Goal: Task Accomplishment & Management: Manage account settings

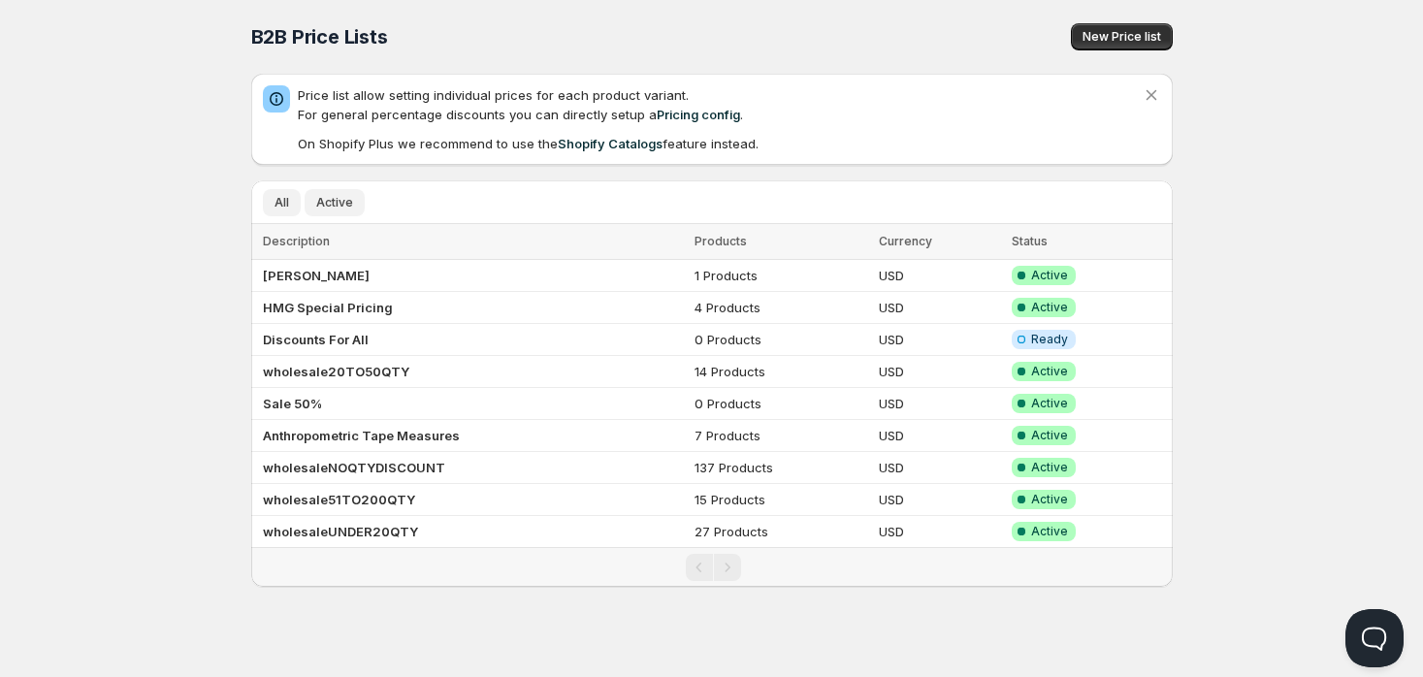
click at [320, 206] on span "Active" at bounding box center [334, 203] width 37 height 16
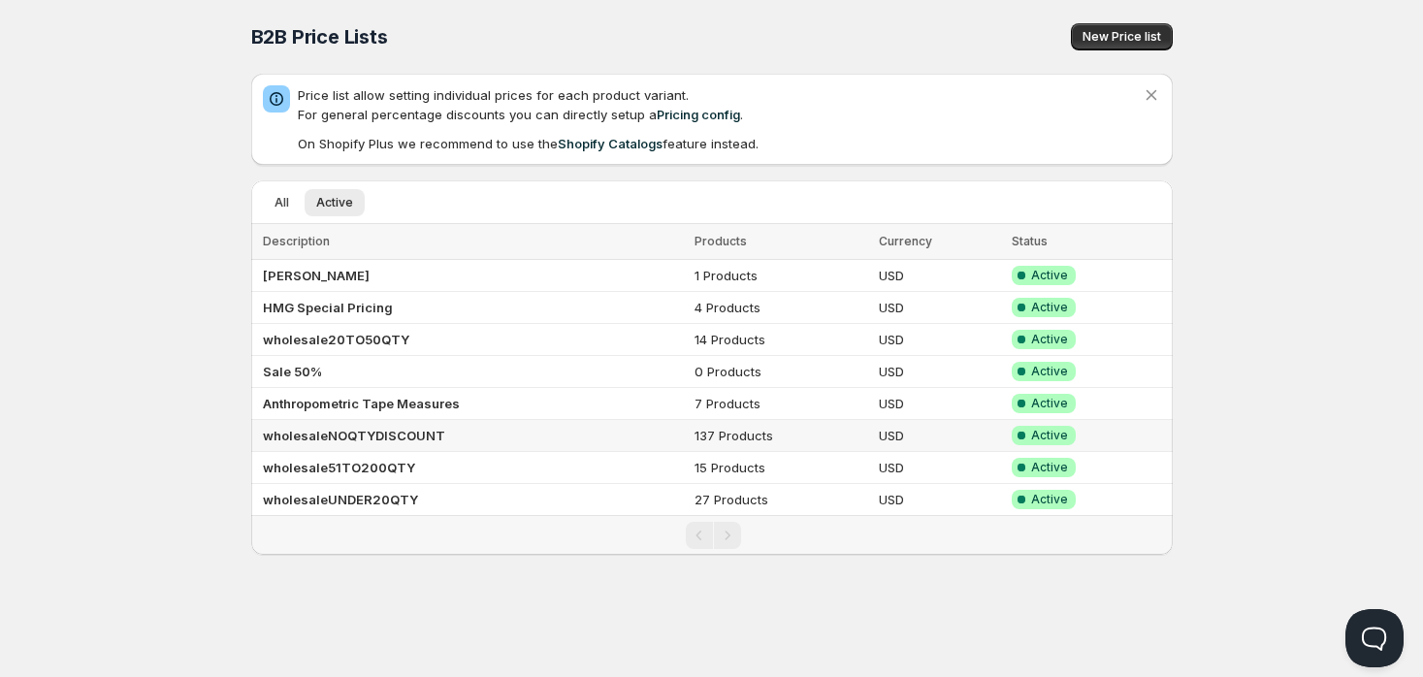
click at [384, 432] on b "wholesaleNOQTYDISCOUNT" at bounding box center [354, 436] width 182 height 16
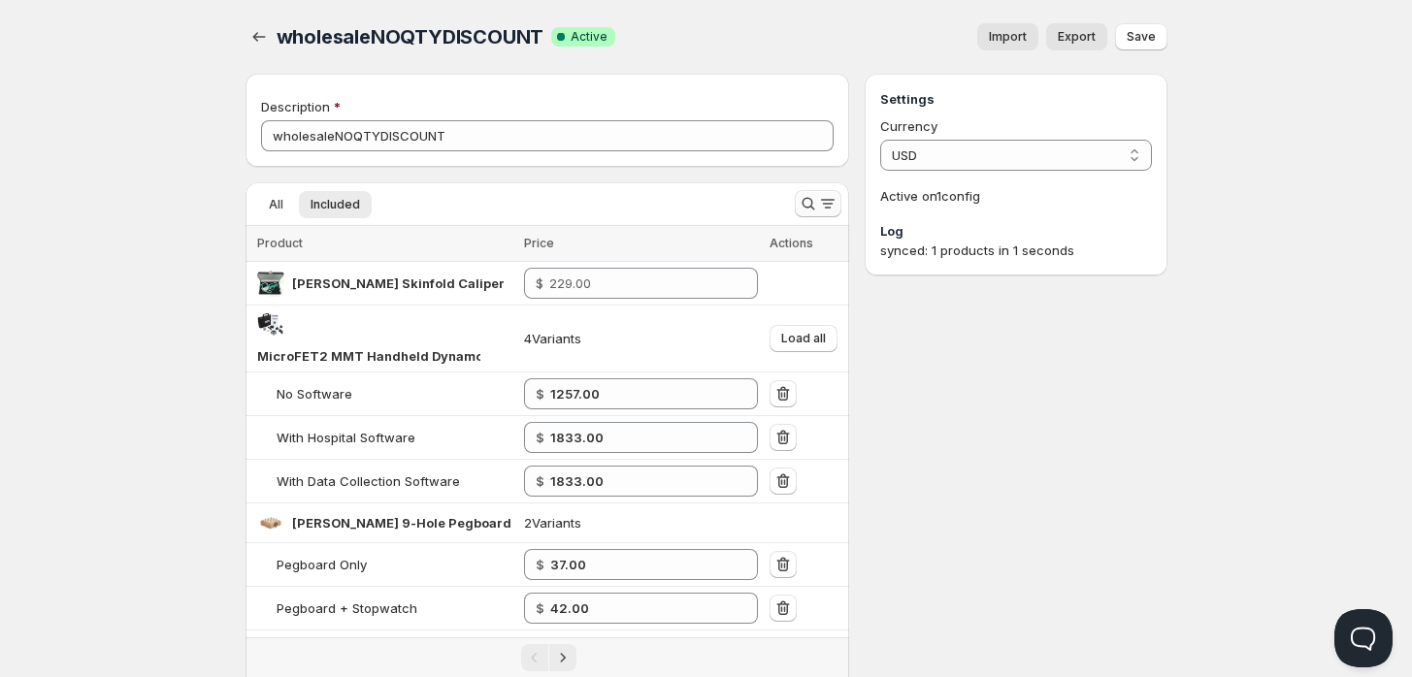
click at [811, 206] on icon "Search and filter results" at bounding box center [808, 204] width 13 height 13
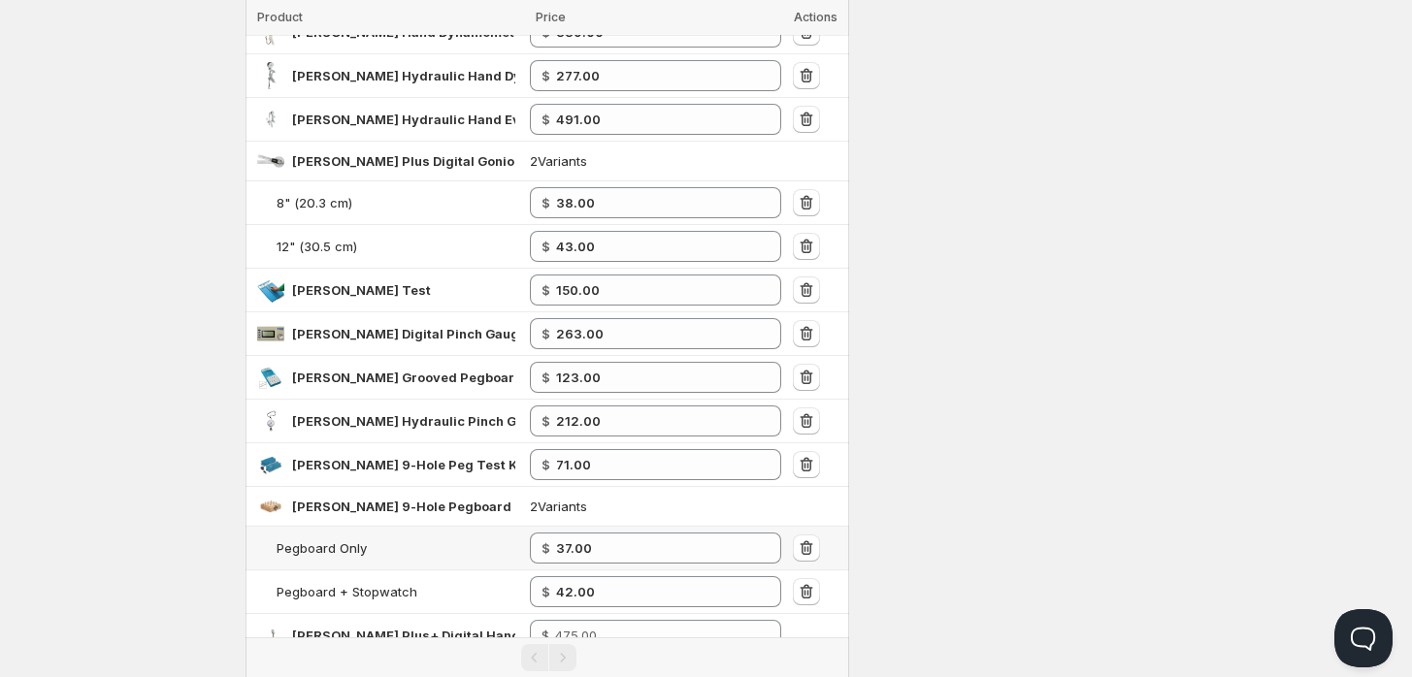
scroll to position [323, 0]
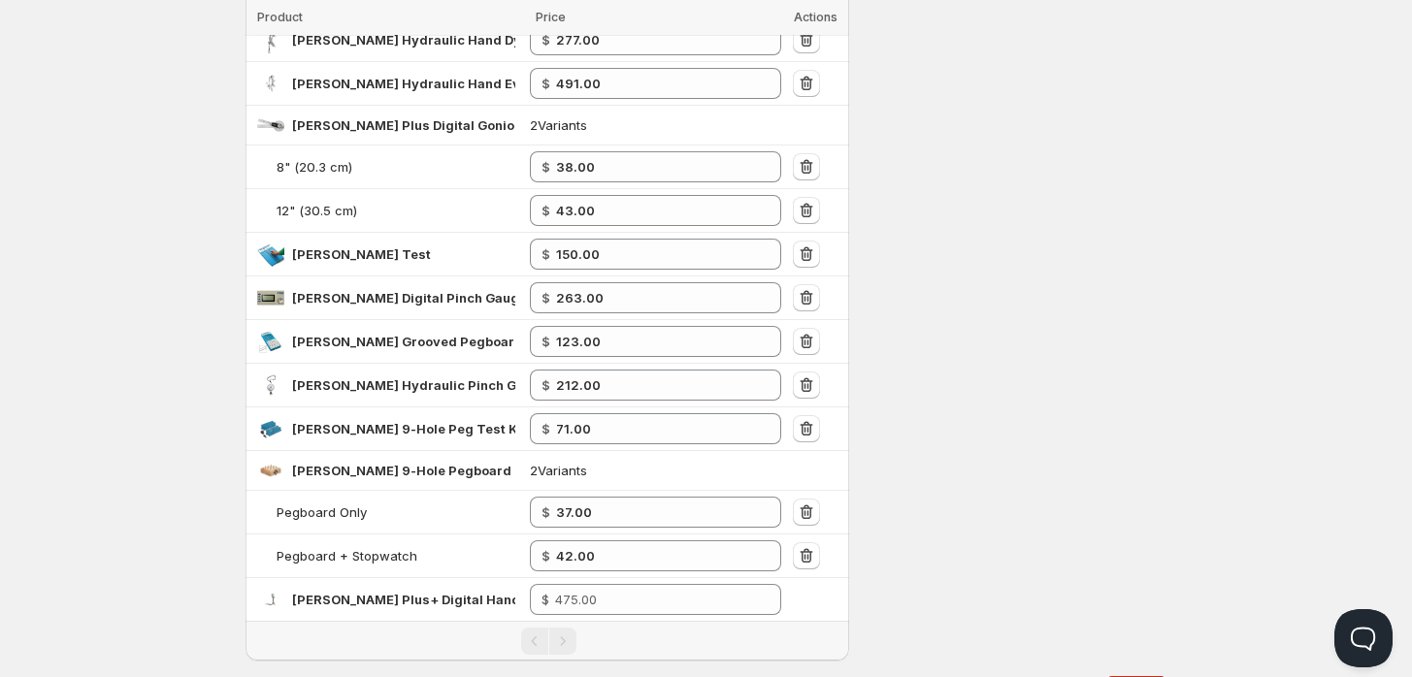
type input "JAMAR"
click at [609, 593] on input "number" at bounding box center [654, 599] width 198 height 31
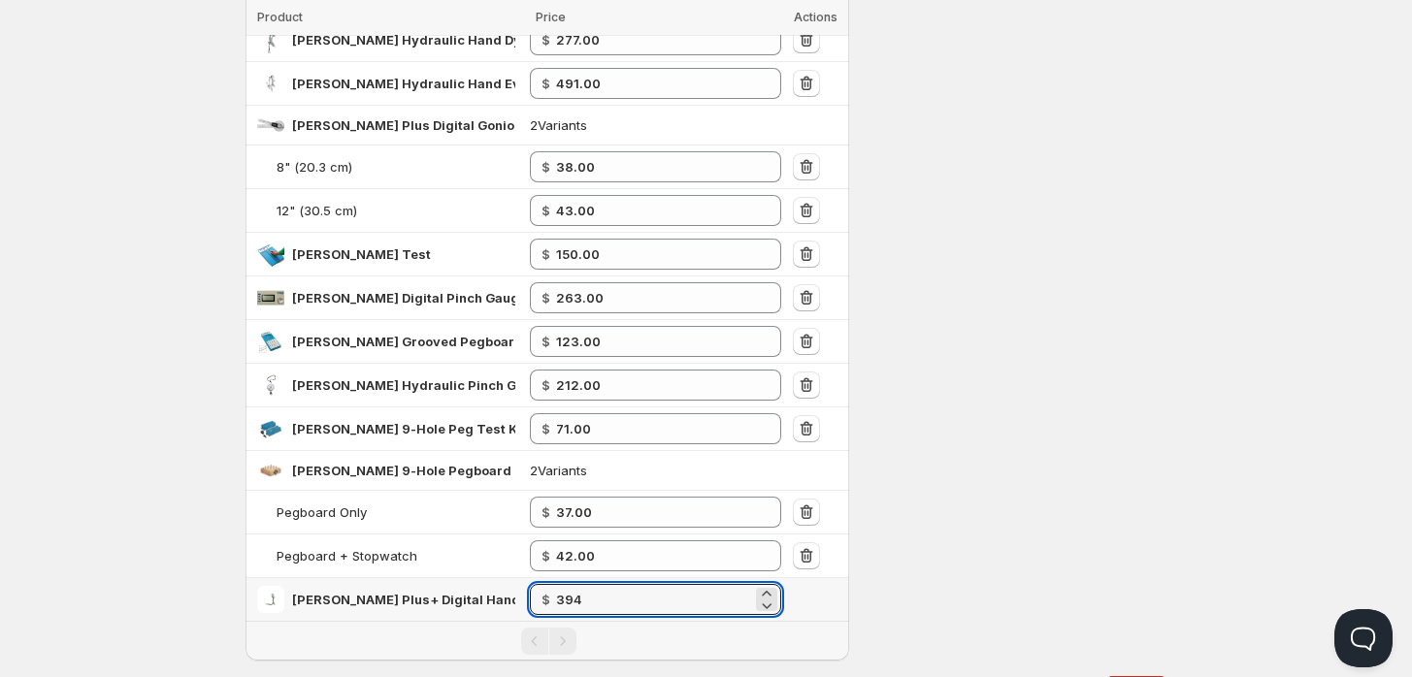
type input "394.00"
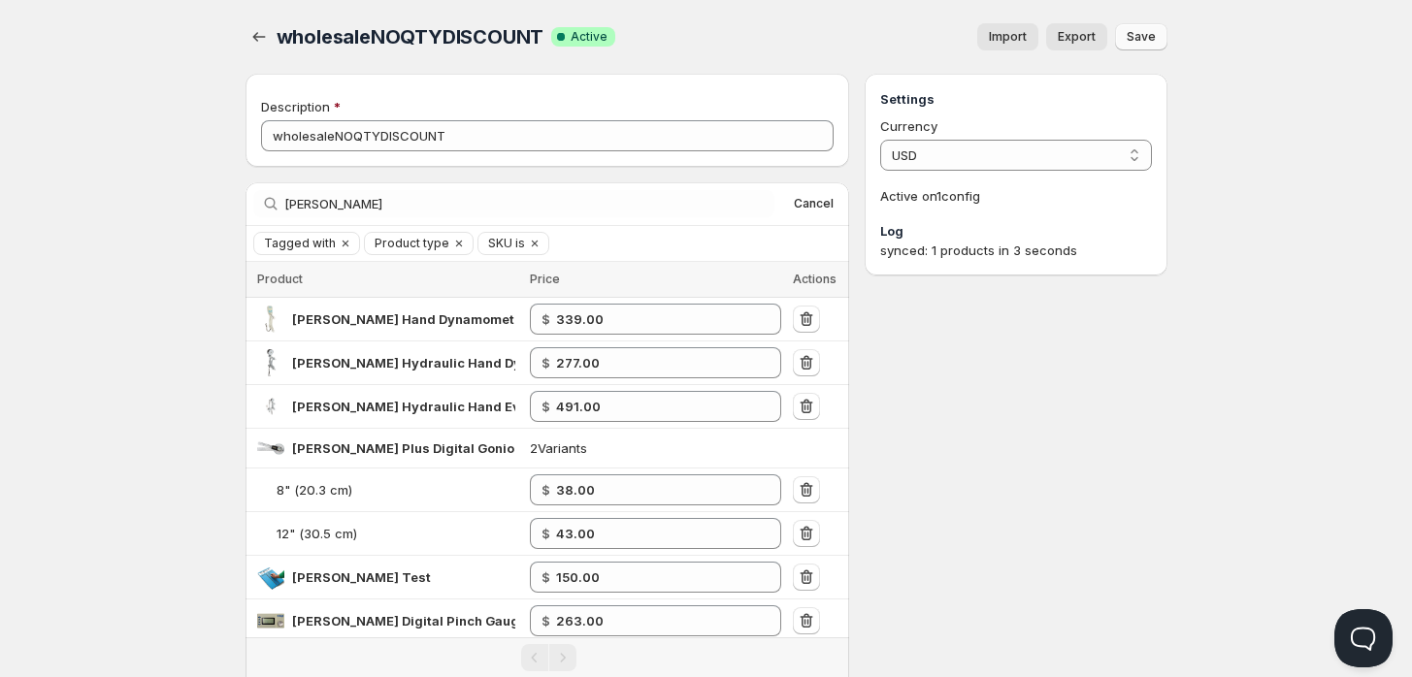
click at [1141, 34] on span "Save" at bounding box center [1140, 37] width 29 height 16
click at [256, 32] on icon "button" at bounding box center [258, 36] width 19 height 19
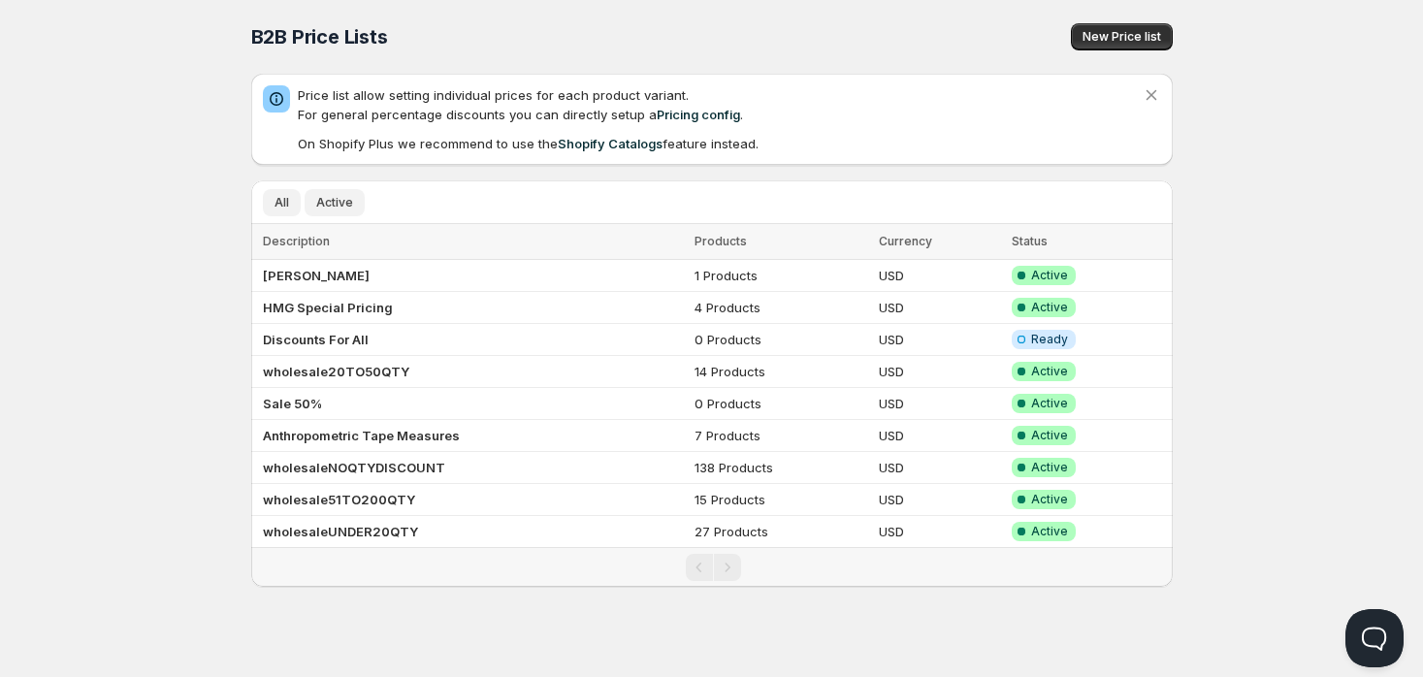
click at [324, 214] on button "Active" at bounding box center [335, 202] width 60 height 27
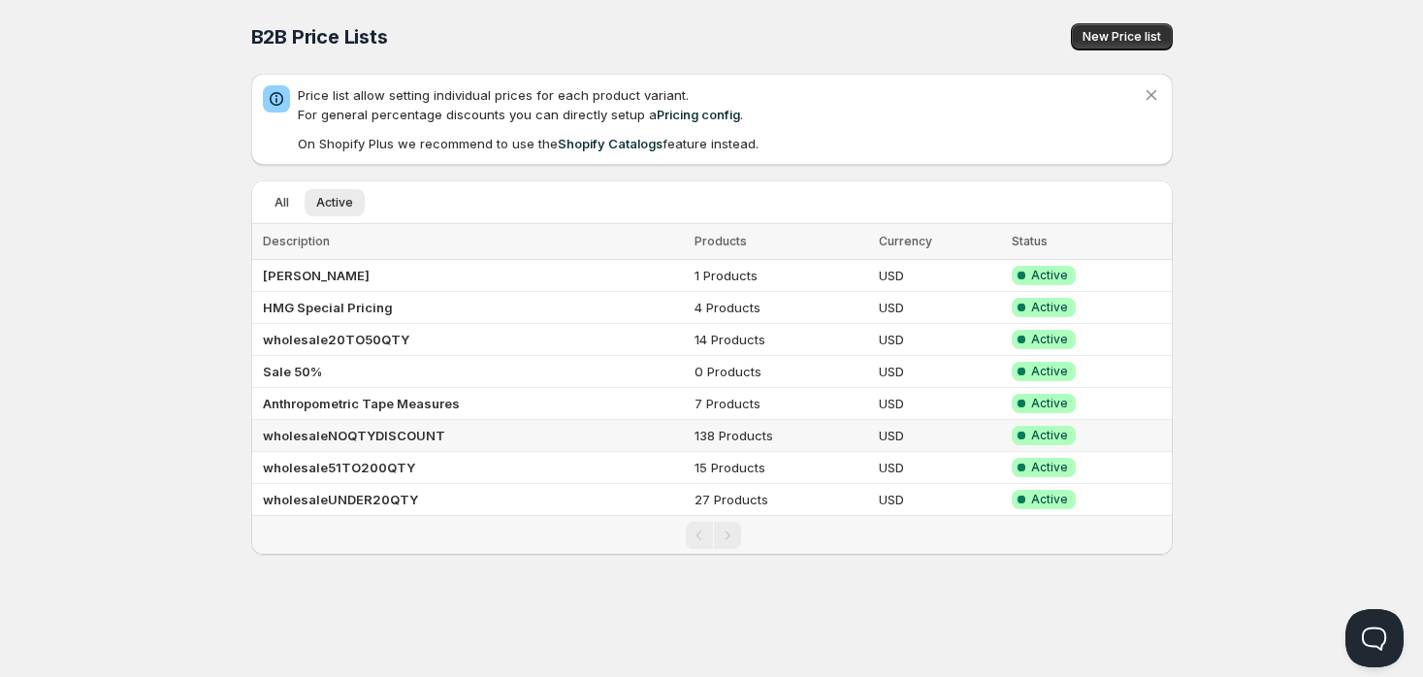
click at [396, 431] on b "wholesaleNOQTYDISCOUNT" at bounding box center [354, 436] width 182 height 16
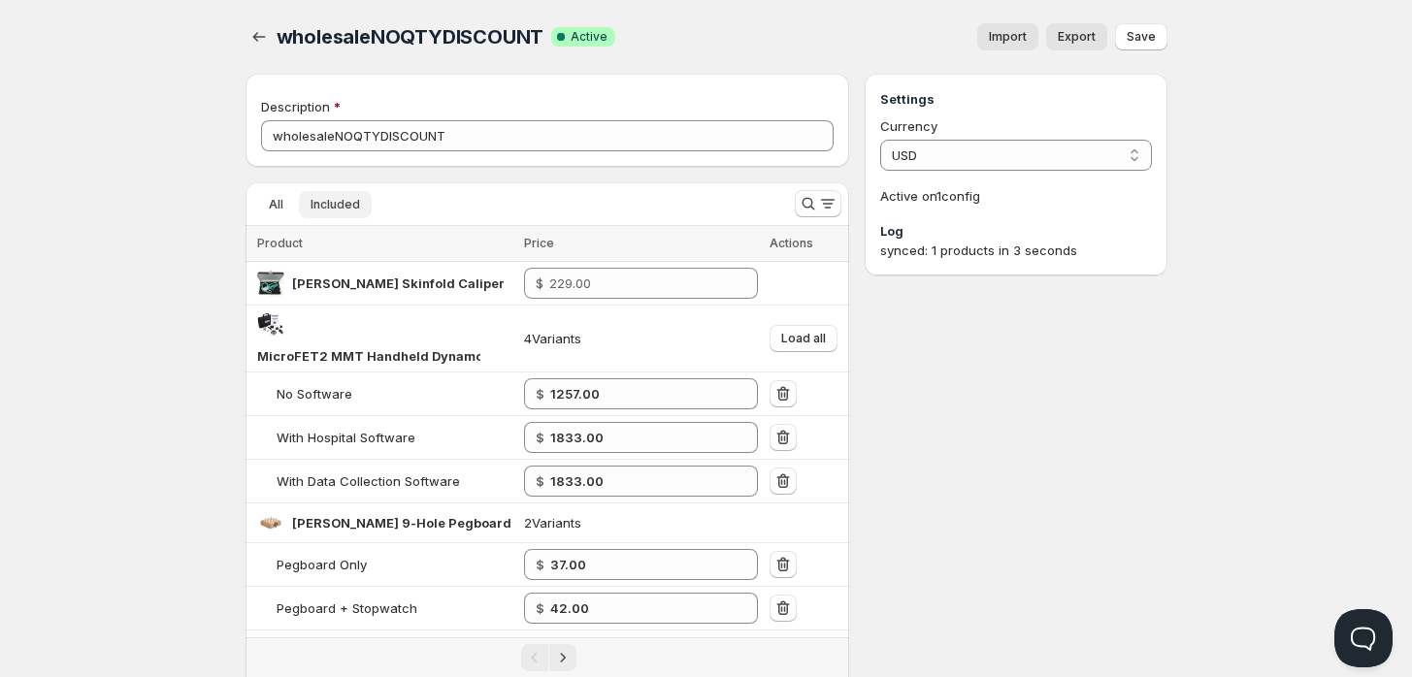
click at [332, 203] on span "Included" at bounding box center [334, 205] width 49 height 16
click at [809, 198] on icon "Search and filter results" at bounding box center [808, 203] width 19 height 19
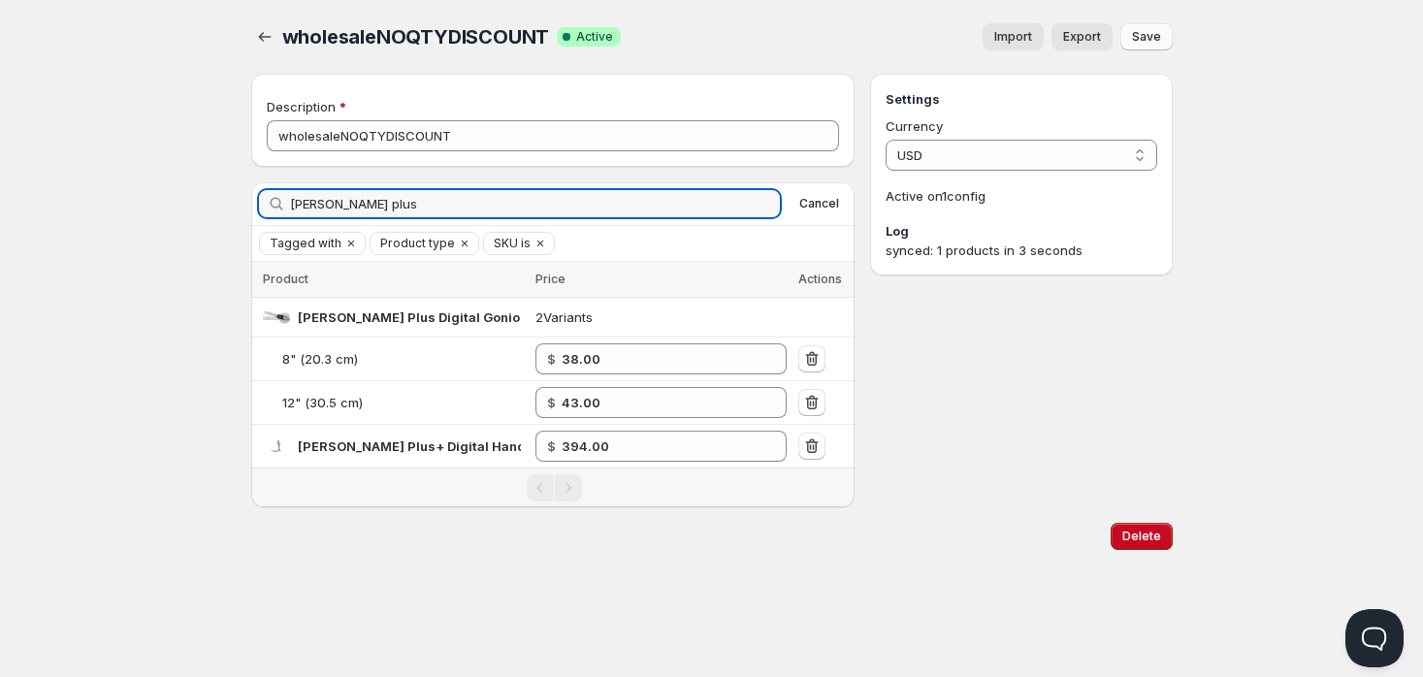
type input "jamar plus"
click at [1153, 30] on span "Save" at bounding box center [1146, 37] width 29 height 16
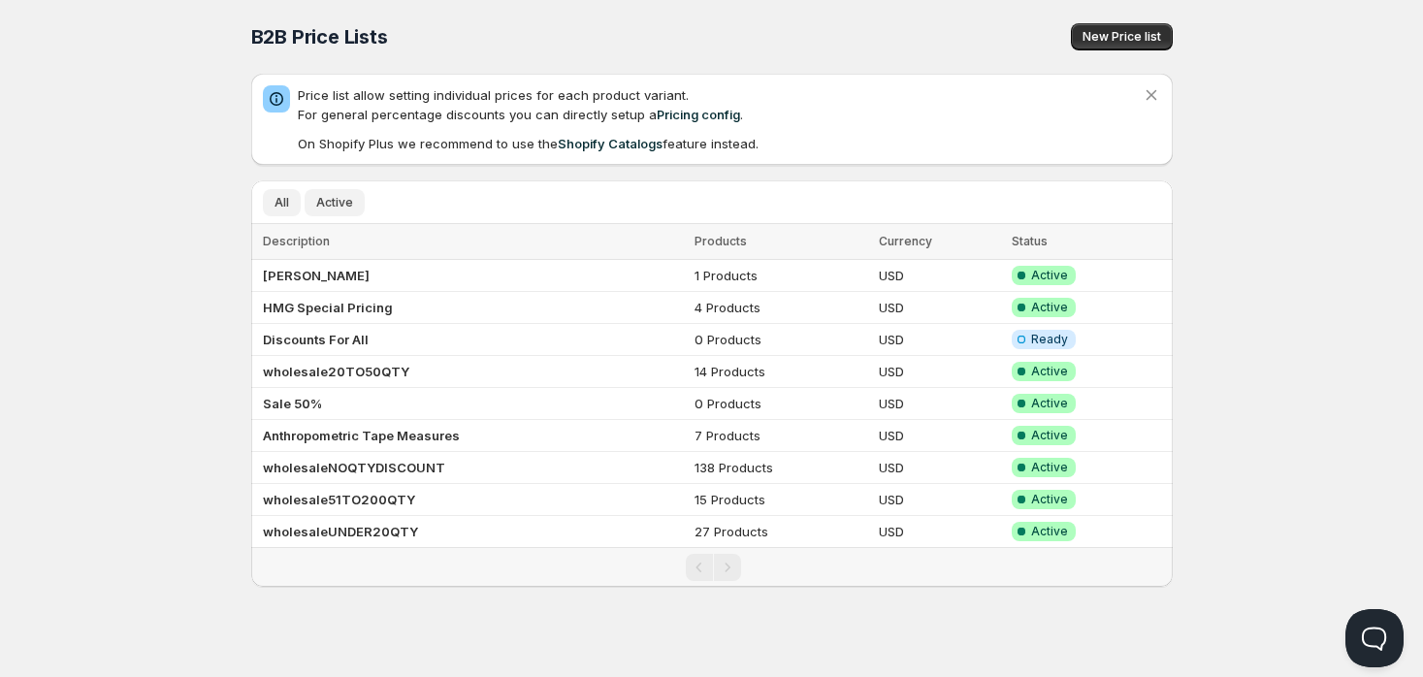
click at [335, 200] on span "Active" at bounding box center [334, 203] width 37 height 16
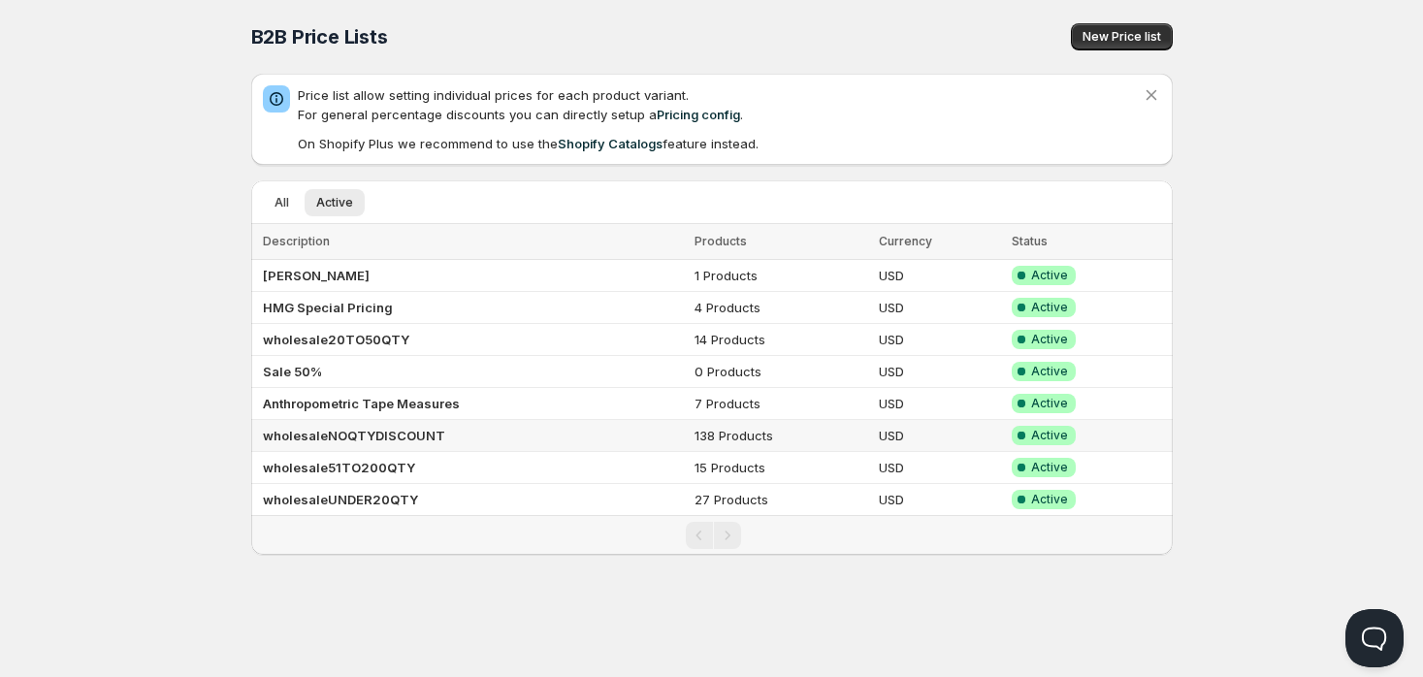
click at [377, 436] on b "wholesaleNOQTYDISCOUNT" at bounding box center [354, 436] width 182 height 16
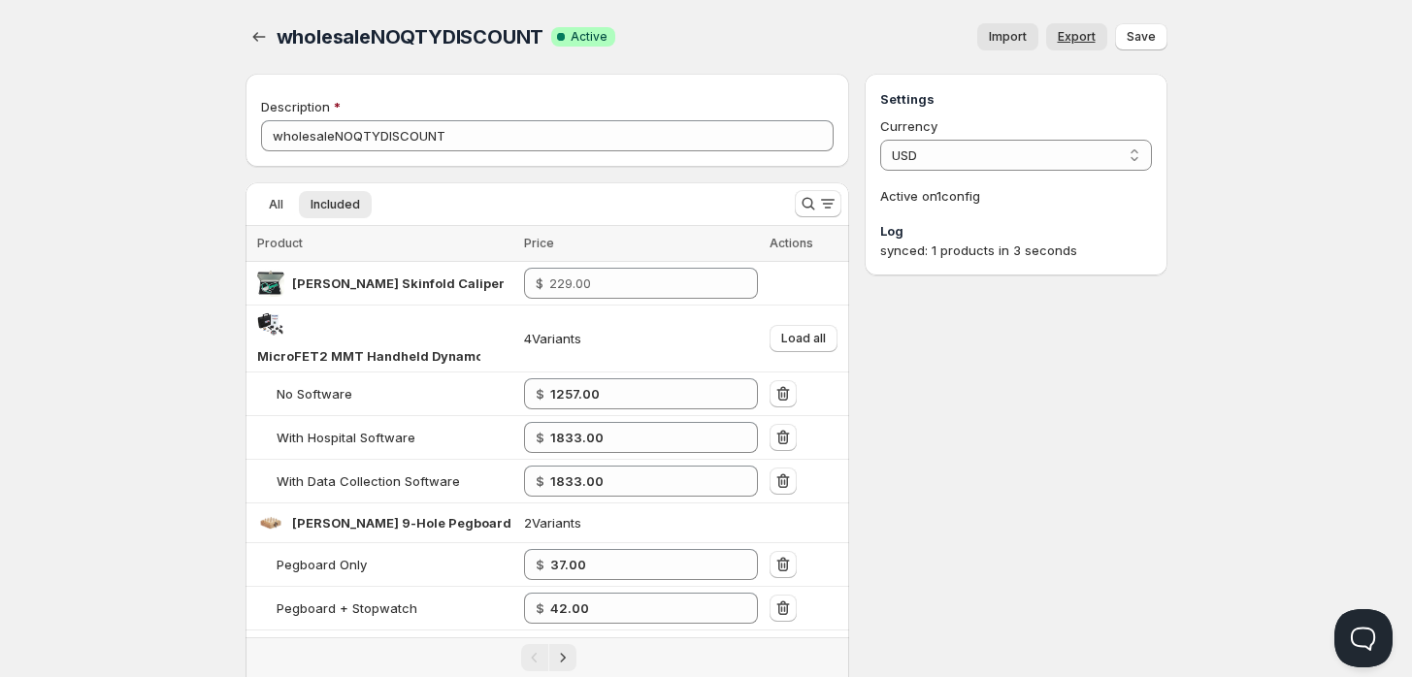
click at [1076, 34] on span "Export" at bounding box center [1077, 37] width 38 height 16
